Goal: Navigation & Orientation: Find specific page/section

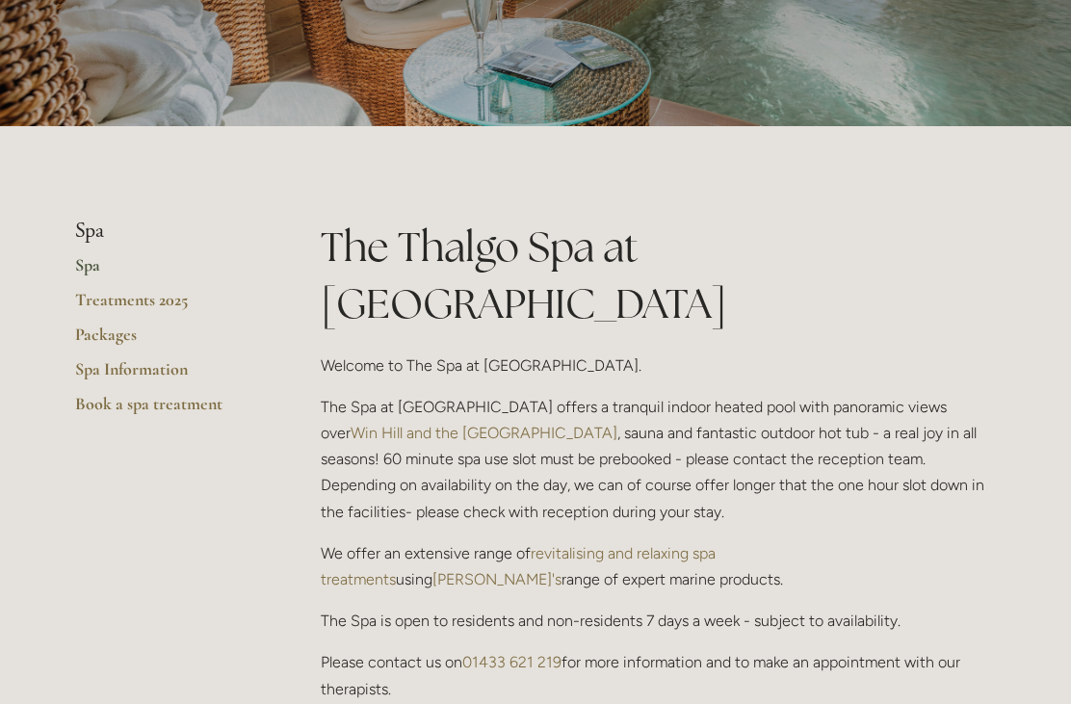
scroll to position [278, 0]
click at [91, 337] on link "Packages" at bounding box center [167, 341] width 184 height 35
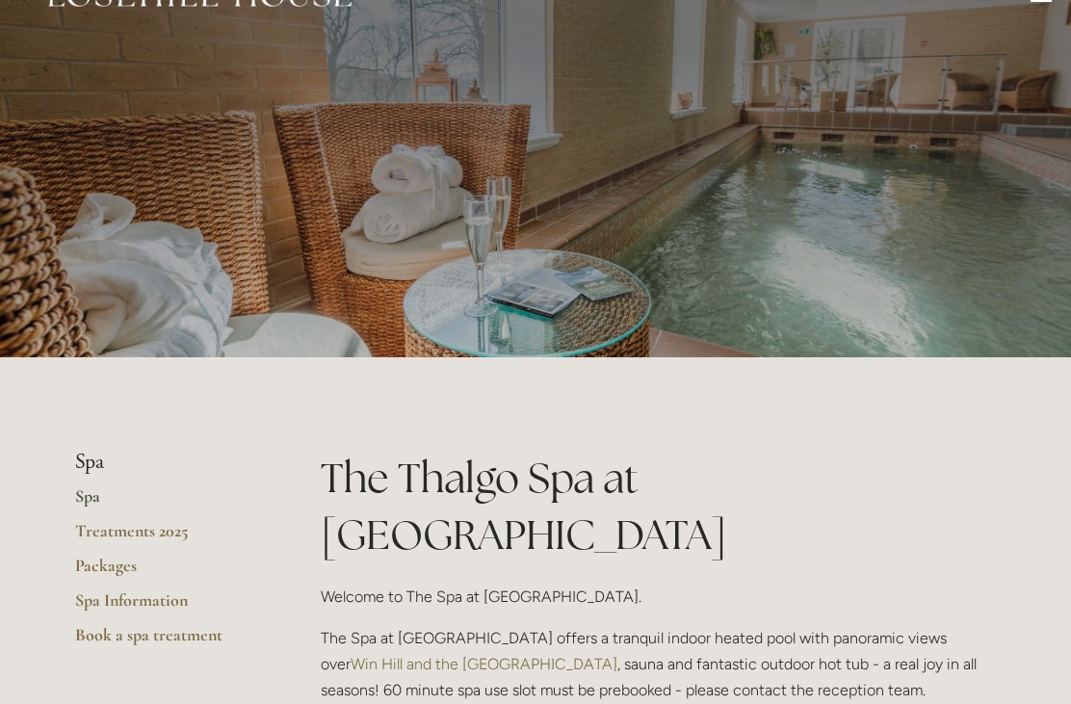
scroll to position [0, 0]
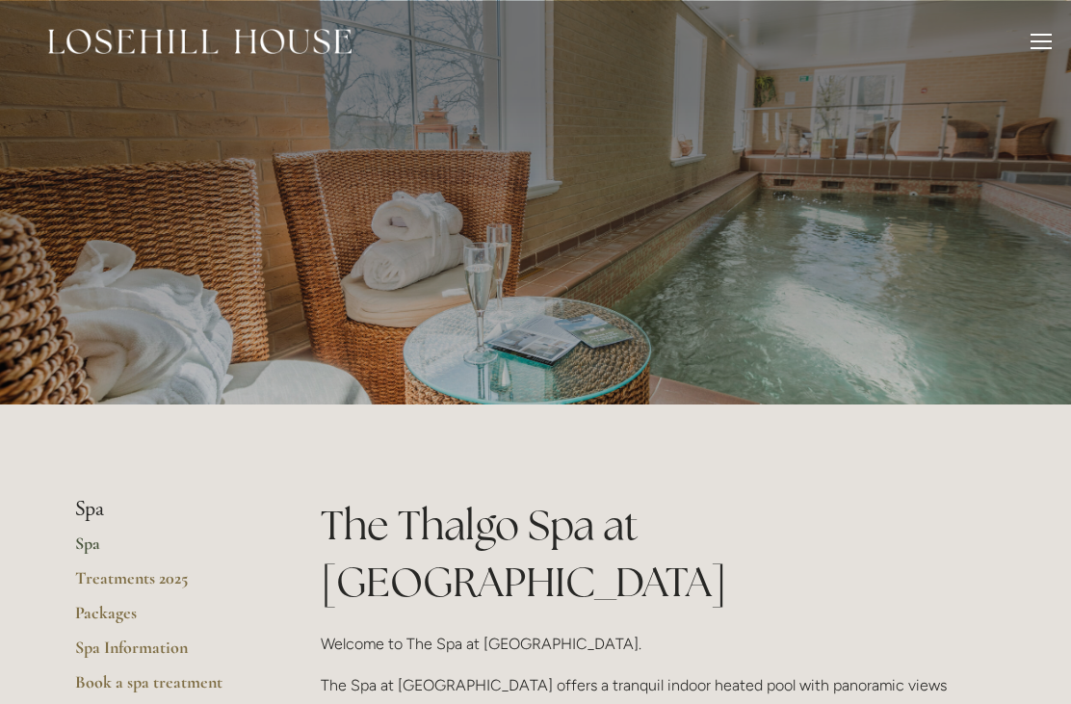
click at [1018, 47] on div "Rooms Rooms Your Stay Book a stay Offers Spa About" at bounding box center [535, 41] width 1032 height 83
click at [1037, 53] on div at bounding box center [1040, 44] width 21 height 21
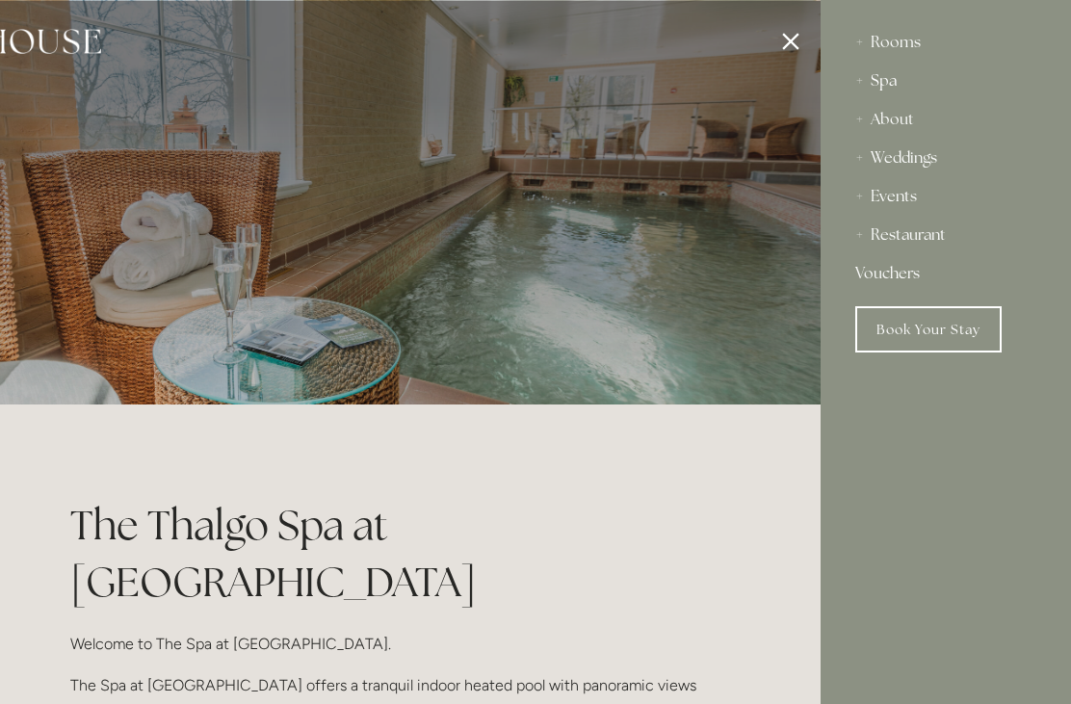
click at [906, 238] on div "Restaurant" at bounding box center [945, 235] width 181 height 39
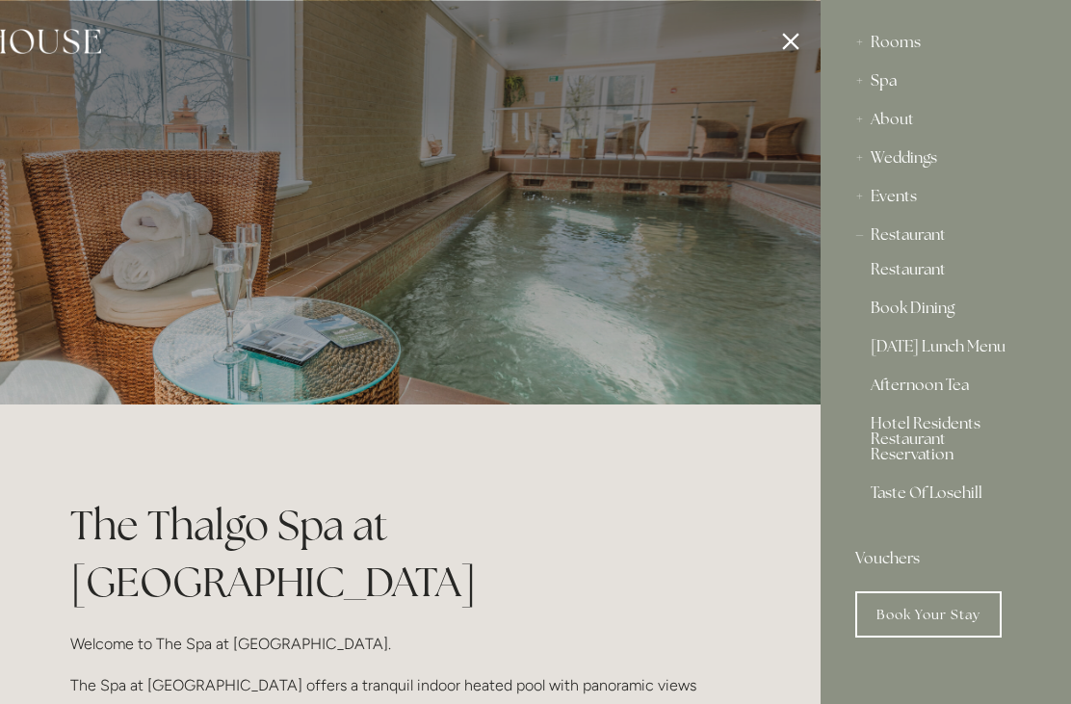
click at [894, 245] on div "Restaurant" at bounding box center [945, 235] width 181 height 39
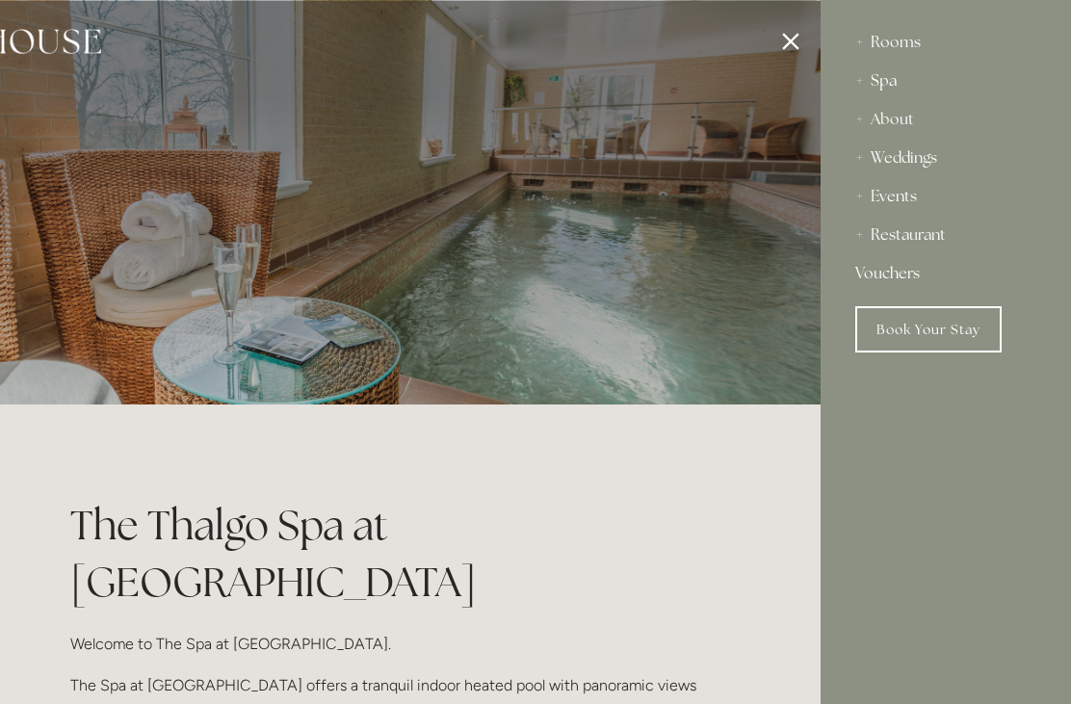
click at [886, 243] on div "Restaurant" at bounding box center [945, 235] width 181 height 39
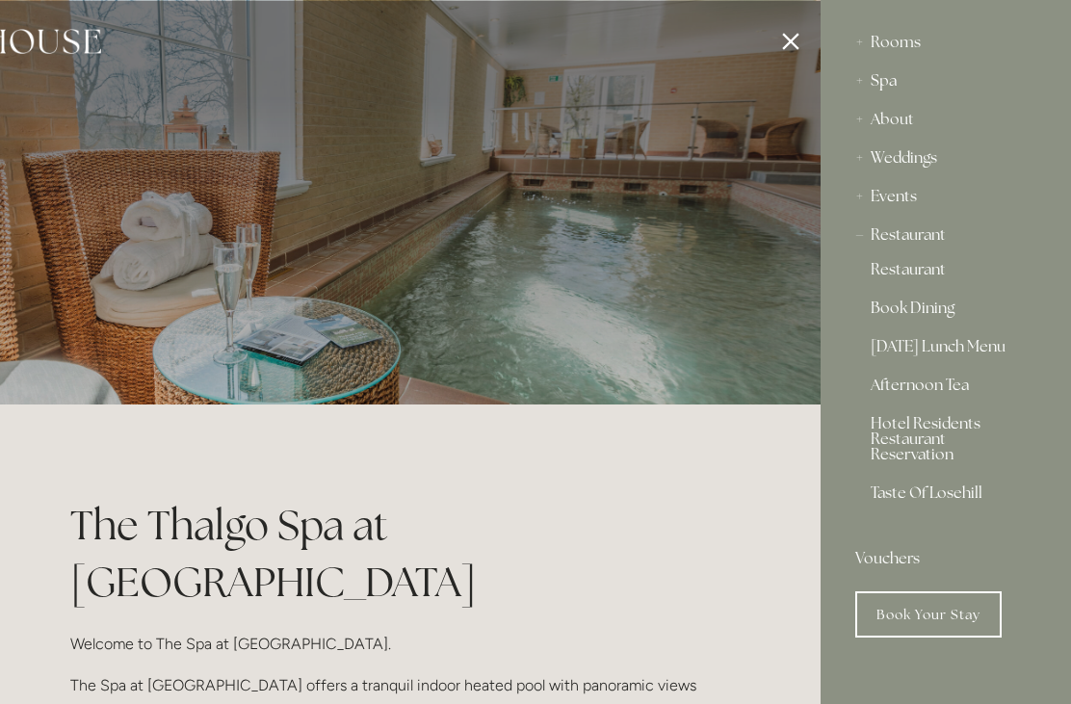
click at [890, 280] on link "Restaurant" at bounding box center [945, 273] width 150 height 23
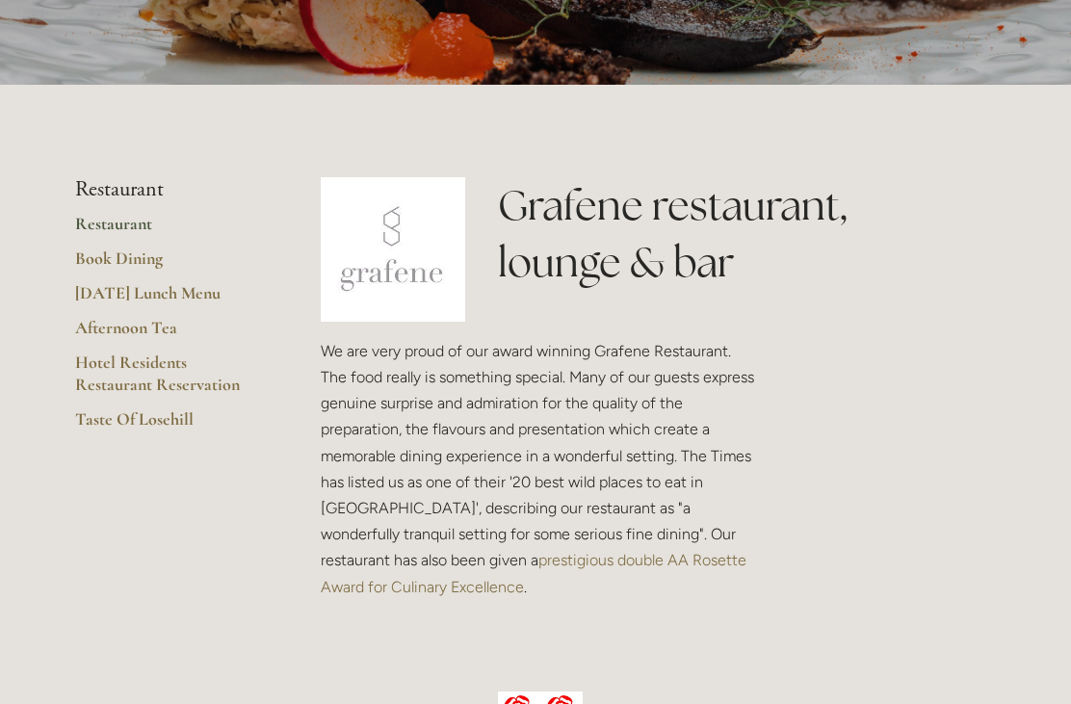
scroll to position [320, 0]
click at [103, 328] on link "Afternoon Tea" at bounding box center [167, 334] width 184 height 35
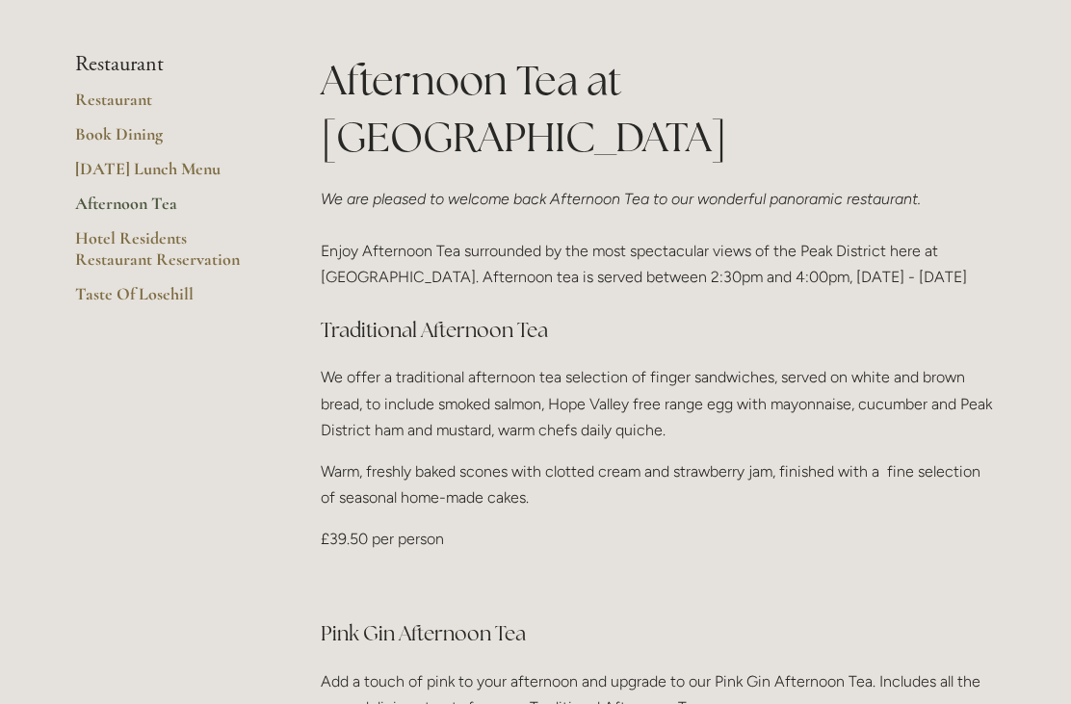
scroll to position [498, 0]
click at [97, 185] on link "[DATE] Lunch Menu" at bounding box center [167, 175] width 184 height 35
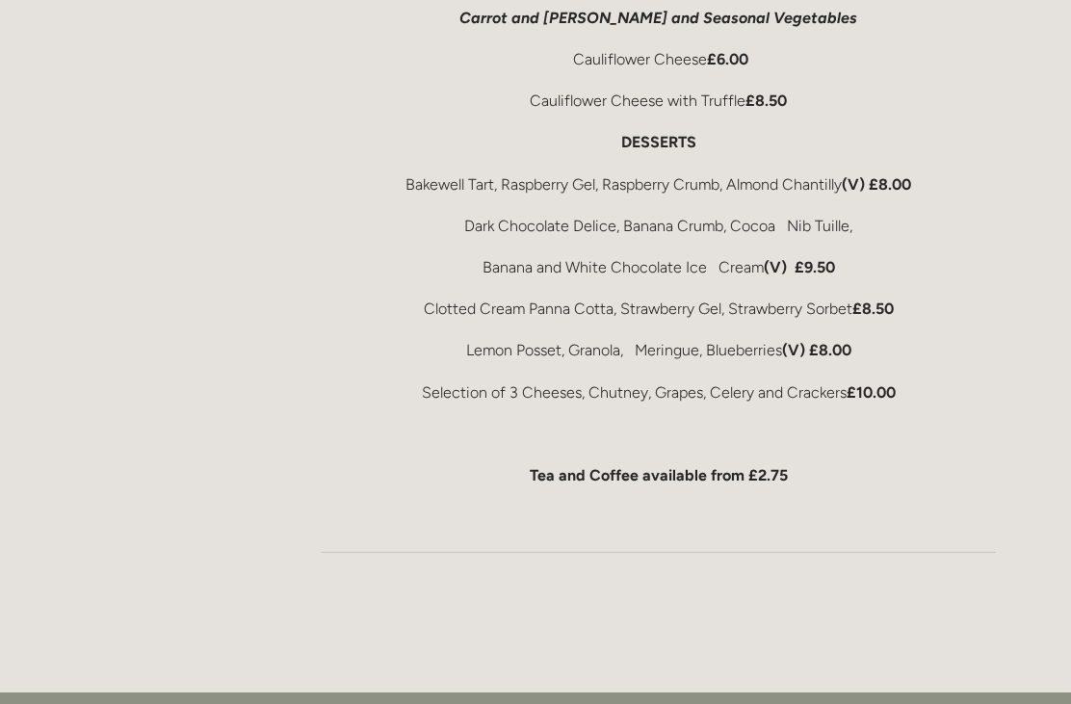
scroll to position [1078, 0]
